Goal: Check status: Check status

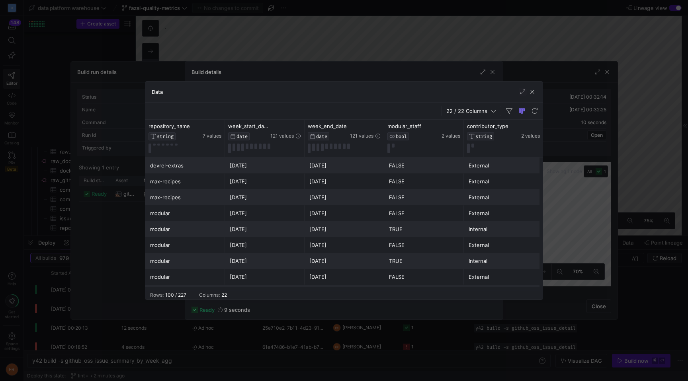
scroll to position [0, 0]
click at [514, 55] on div at bounding box center [344, 190] width 688 height 381
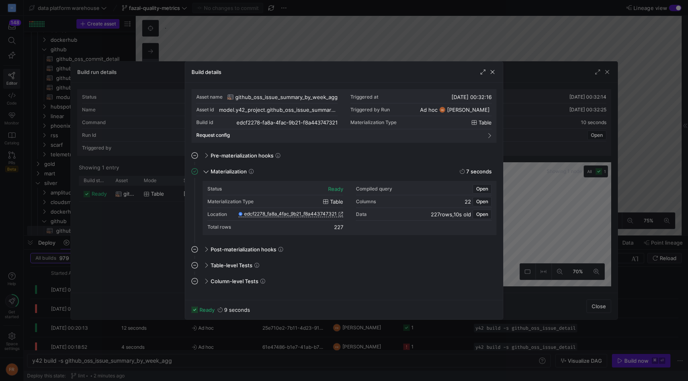
click at [481, 37] on div at bounding box center [344, 190] width 688 height 381
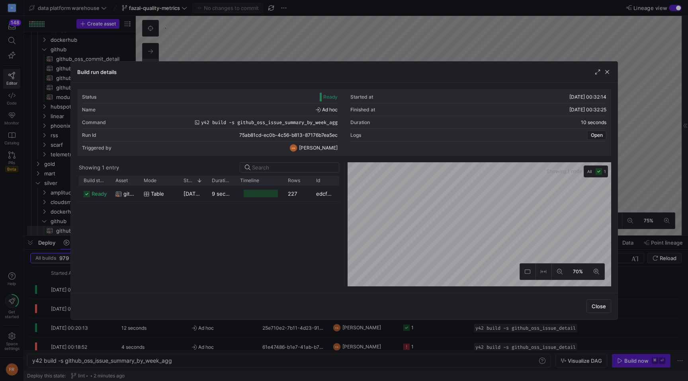
click at [194, 28] on div at bounding box center [344, 190] width 688 height 381
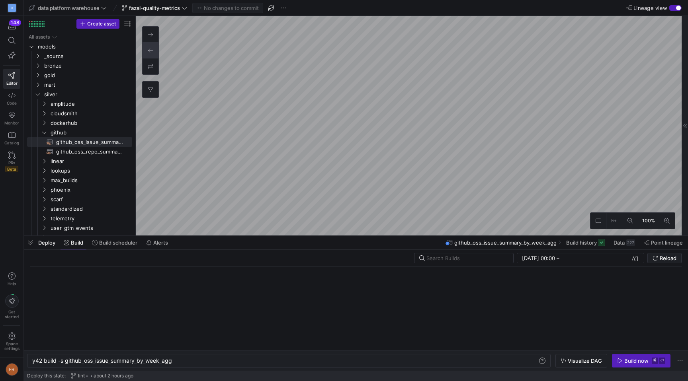
scroll to position [0, 3]
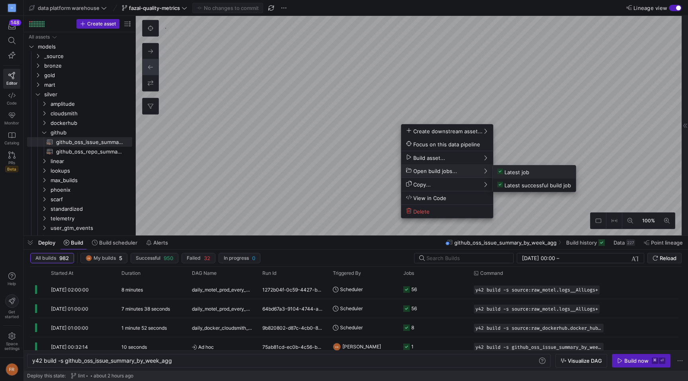
click at [511, 173] on span "Latest job" at bounding box center [513, 172] width 32 height 7
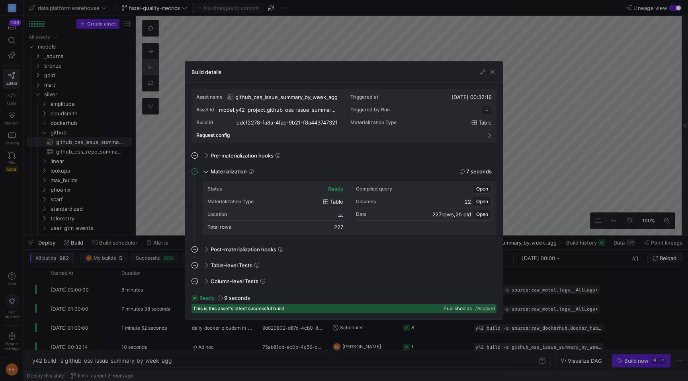
scroll to position [72, 0]
click at [481, 213] on span "Open" at bounding box center [482, 215] width 12 height 6
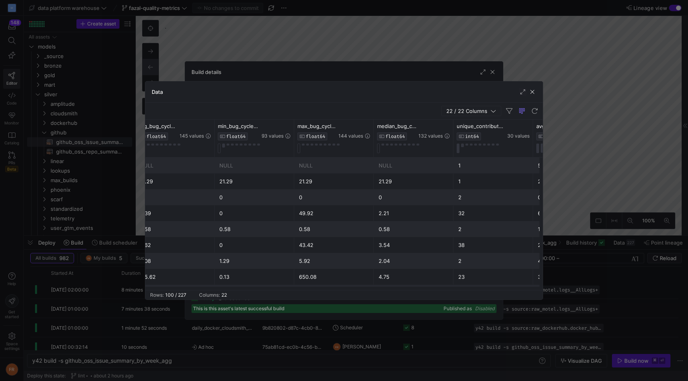
scroll to position [0, 0]
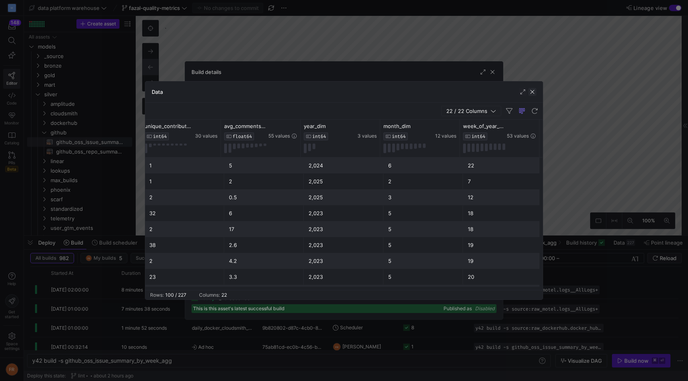
click at [529, 93] on span "button" at bounding box center [532, 92] width 8 height 8
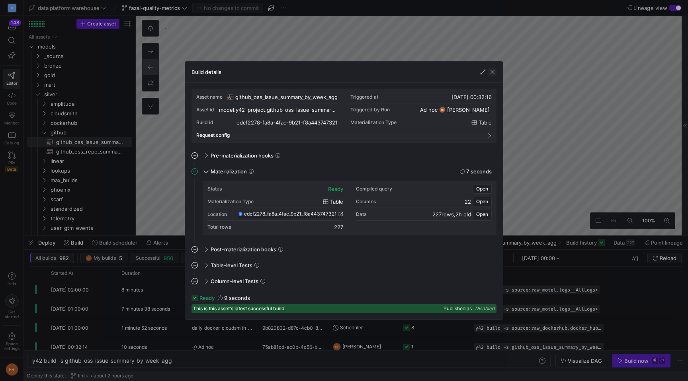
click at [495, 68] on span "button" at bounding box center [492, 72] width 8 height 8
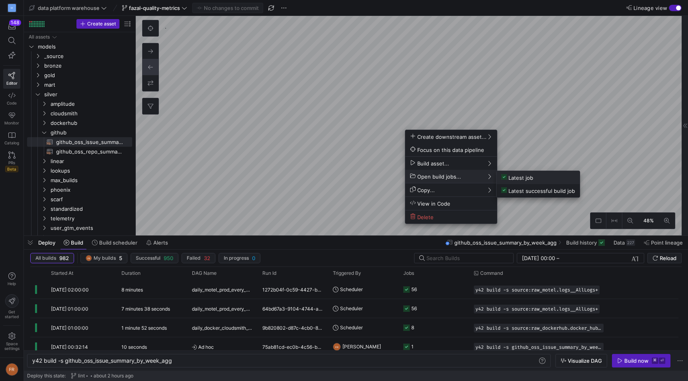
click at [512, 176] on span "Latest job" at bounding box center [517, 177] width 32 height 7
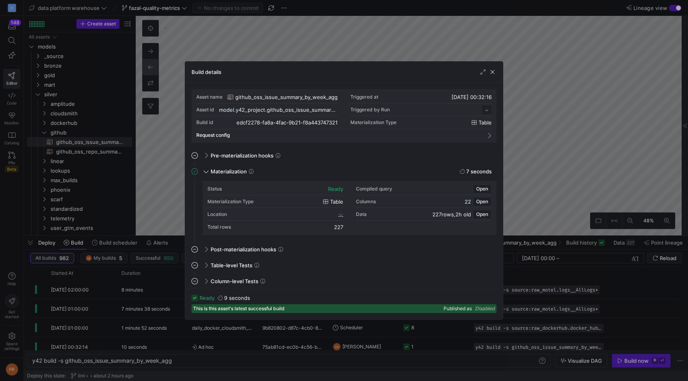
scroll to position [72, 0]
click at [482, 214] on span "Open" at bounding box center [482, 215] width 12 height 6
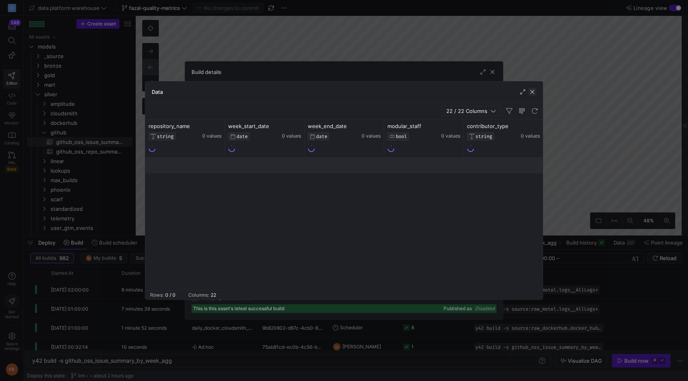
click at [530, 92] on span "button" at bounding box center [532, 92] width 8 height 8
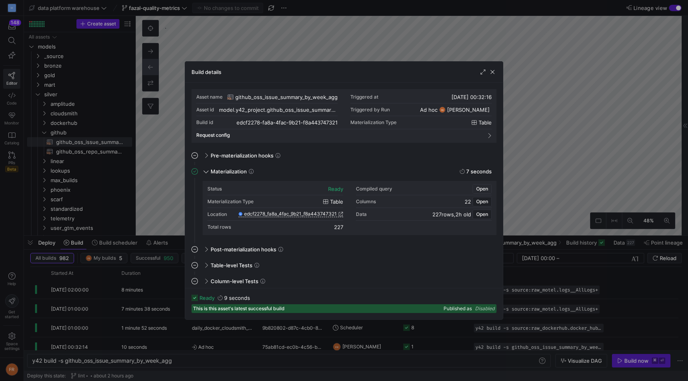
click at [483, 187] on span "Open" at bounding box center [482, 189] width 12 height 6
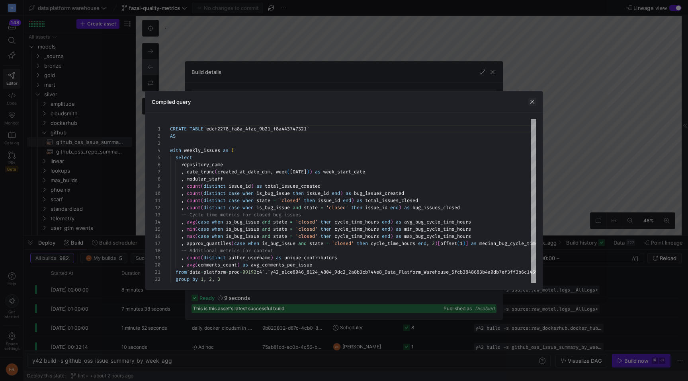
click at [531, 102] on span "button" at bounding box center [532, 102] width 8 height 8
